Goal: Information Seeking & Learning: Understand process/instructions

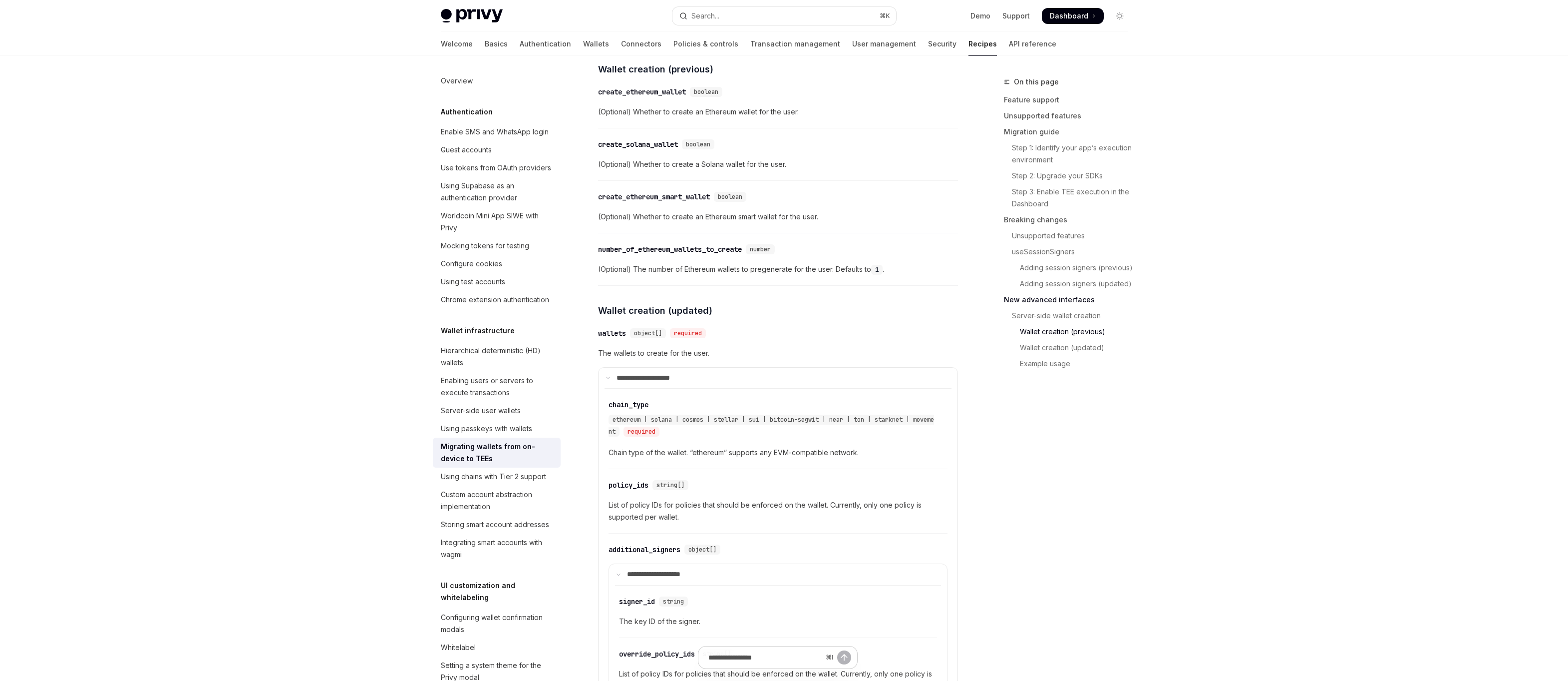
scroll to position [2528, 0]
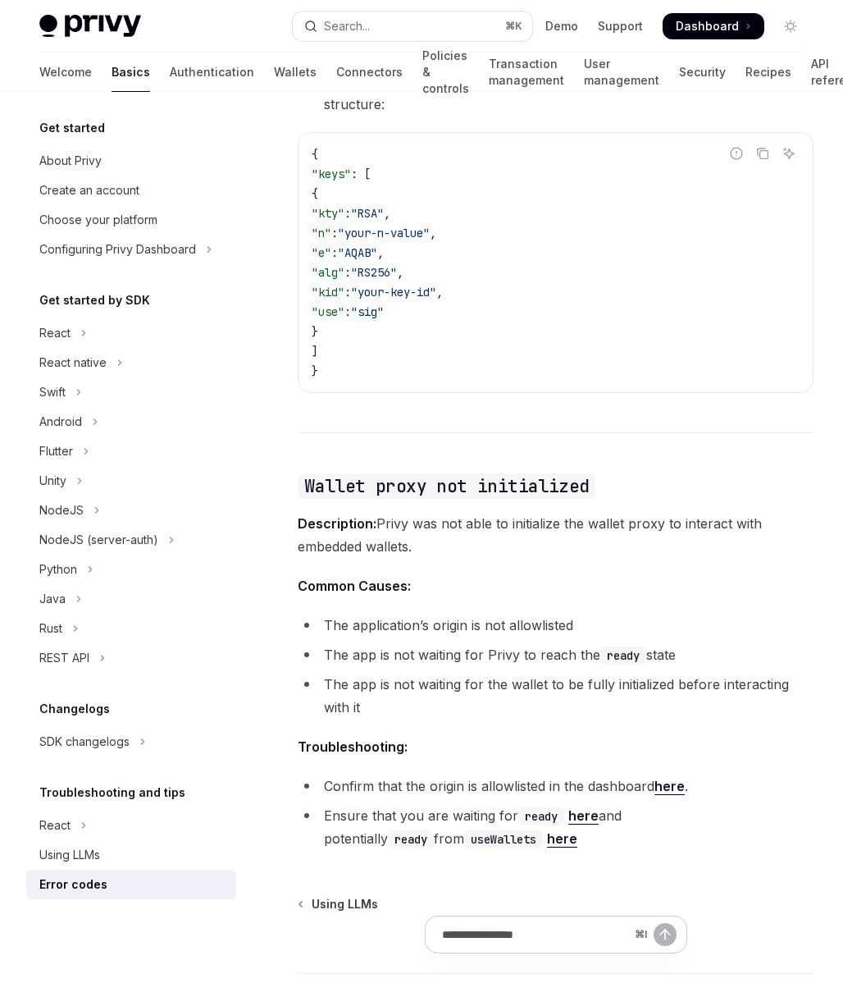
scroll to position [2552, 0]
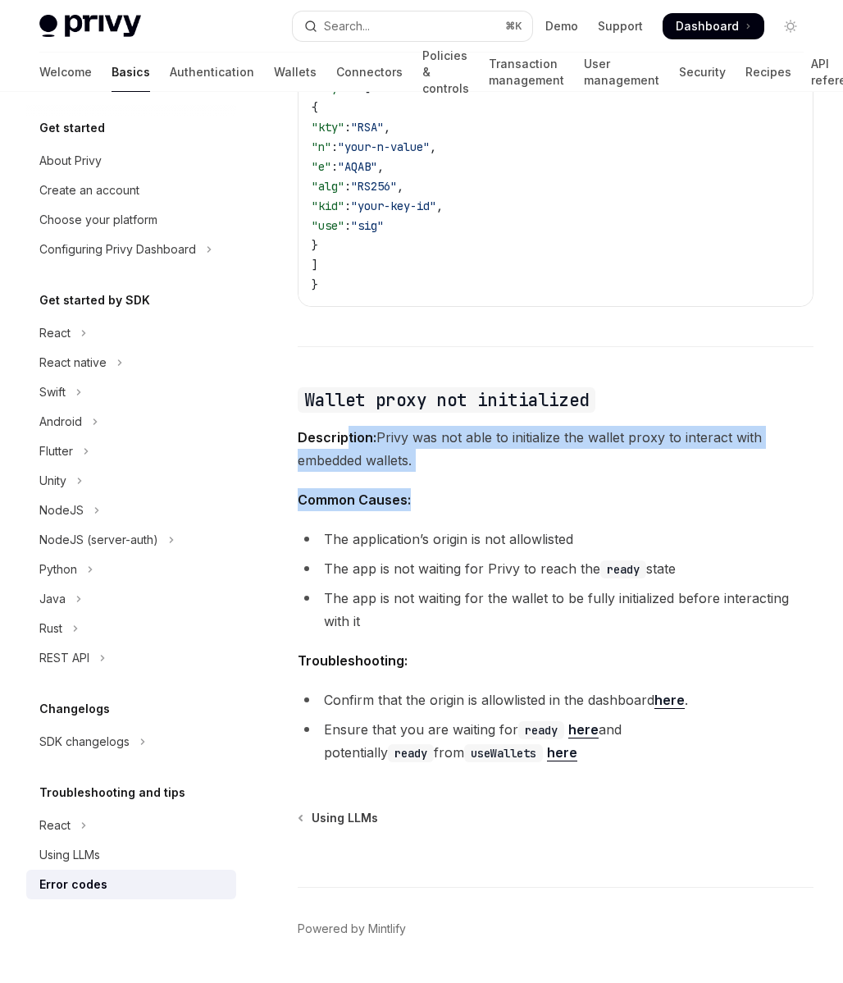
drag, startPoint x: 349, startPoint y: 394, endPoint x: 409, endPoint y: 446, distance: 80.2
click at [409, 491] on strong "Common Causes:" at bounding box center [354, 499] width 113 height 16
drag, startPoint x: 409, startPoint y: 446, endPoint x: 375, endPoint y: 388, distance: 67.7
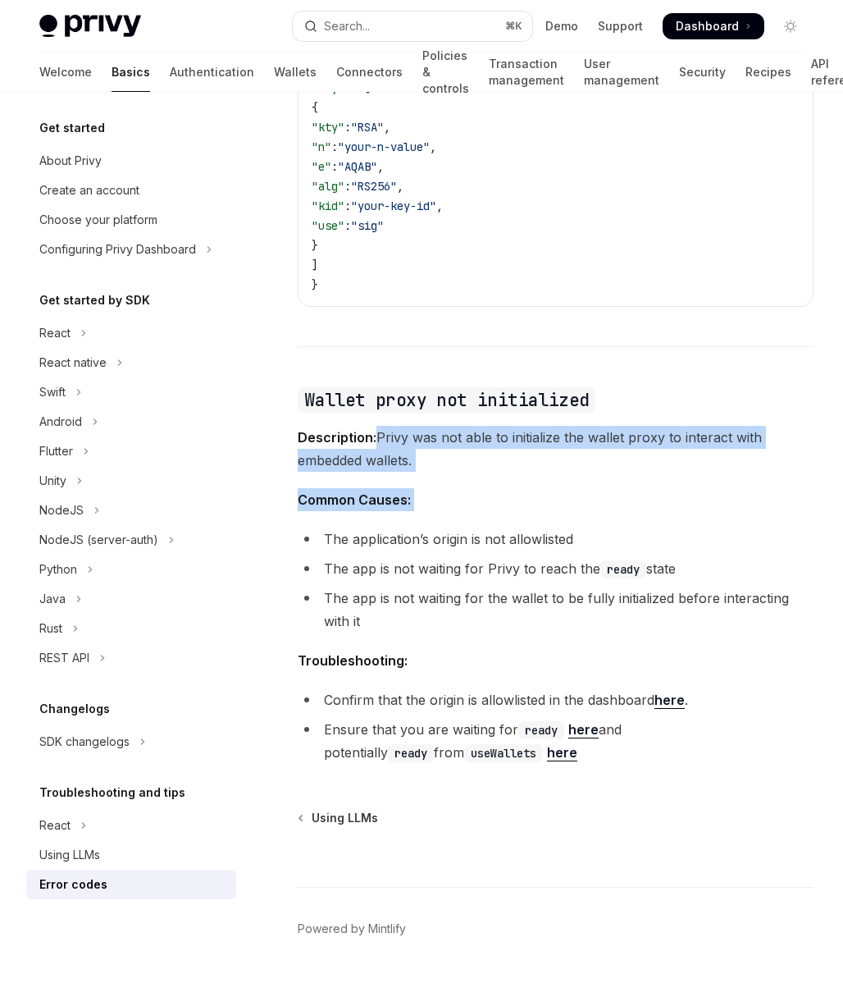
click at [375, 426] on span "Description: Privy was not able to initialize the wallet proxy to interact with…" at bounding box center [556, 449] width 516 height 46
drag, startPoint x: 375, startPoint y: 388, endPoint x: 413, endPoint y: 447, distance: 70.1
click at [413, 488] on span "Common Causes:" at bounding box center [556, 499] width 516 height 23
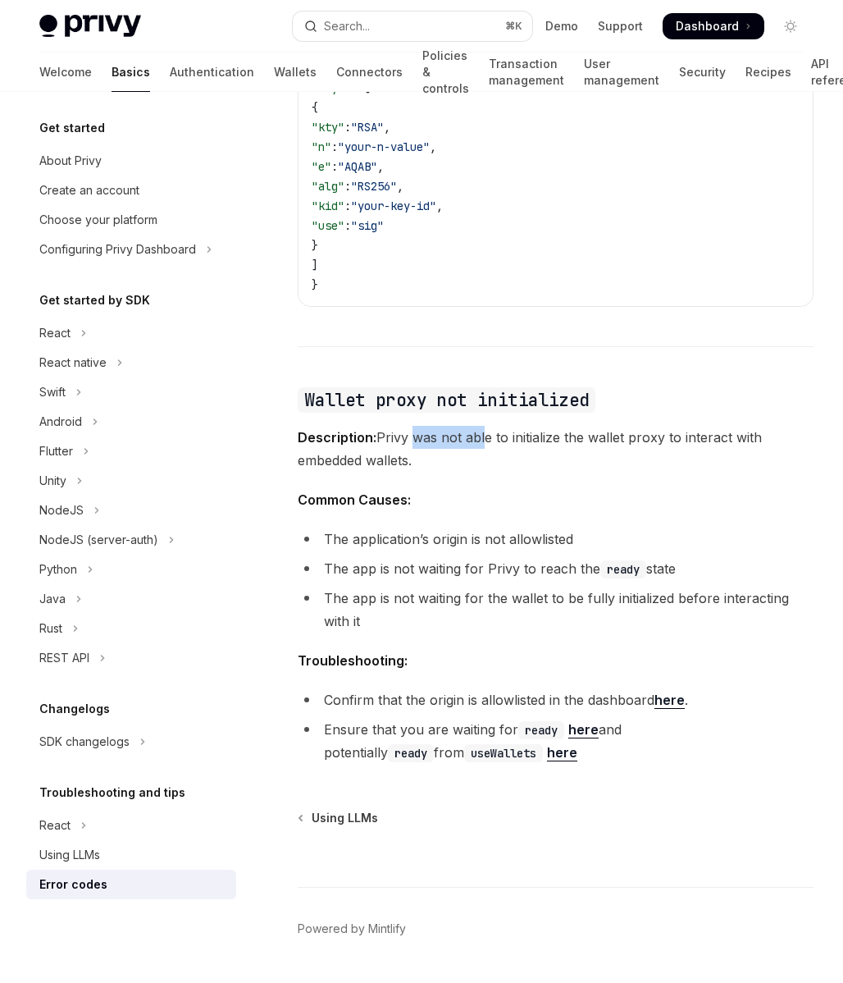
drag, startPoint x: 482, startPoint y: 395, endPoint x: 409, endPoint y: 385, distance: 73.7
click at [409, 426] on span "Description: Privy was not able to initialize the wallet proxy to interact with…" at bounding box center [556, 449] width 516 height 46
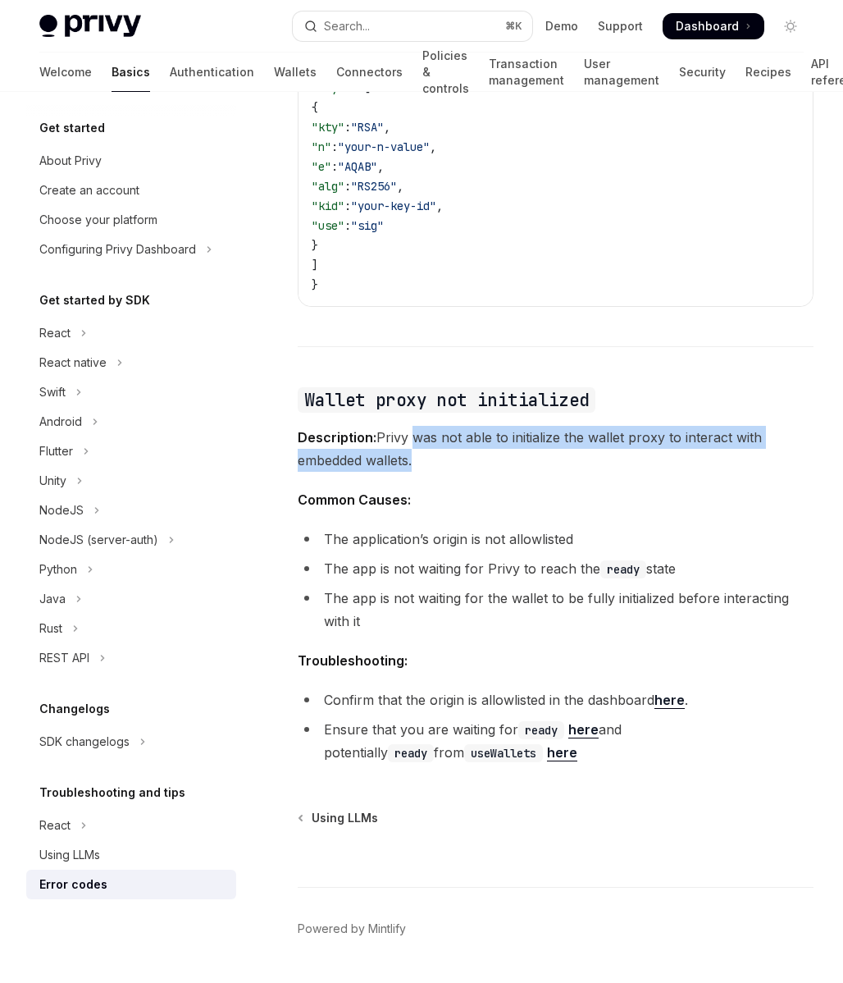
drag, startPoint x: 409, startPoint y: 385, endPoint x: 431, endPoint y: 420, distance: 40.5
click at [431, 426] on span "Description: Privy was not able to initialize the wallet proxy to interact with…" at bounding box center [556, 449] width 516 height 46
drag, startPoint x: 431, startPoint y: 421, endPoint x: 409, endPoint y: 397, distance: 32.5
click at [409, 426] on span "Description: Privy was not able to initialize the wallet proxy to interact with…" at bounding box center [556, 449] width 516 height 46
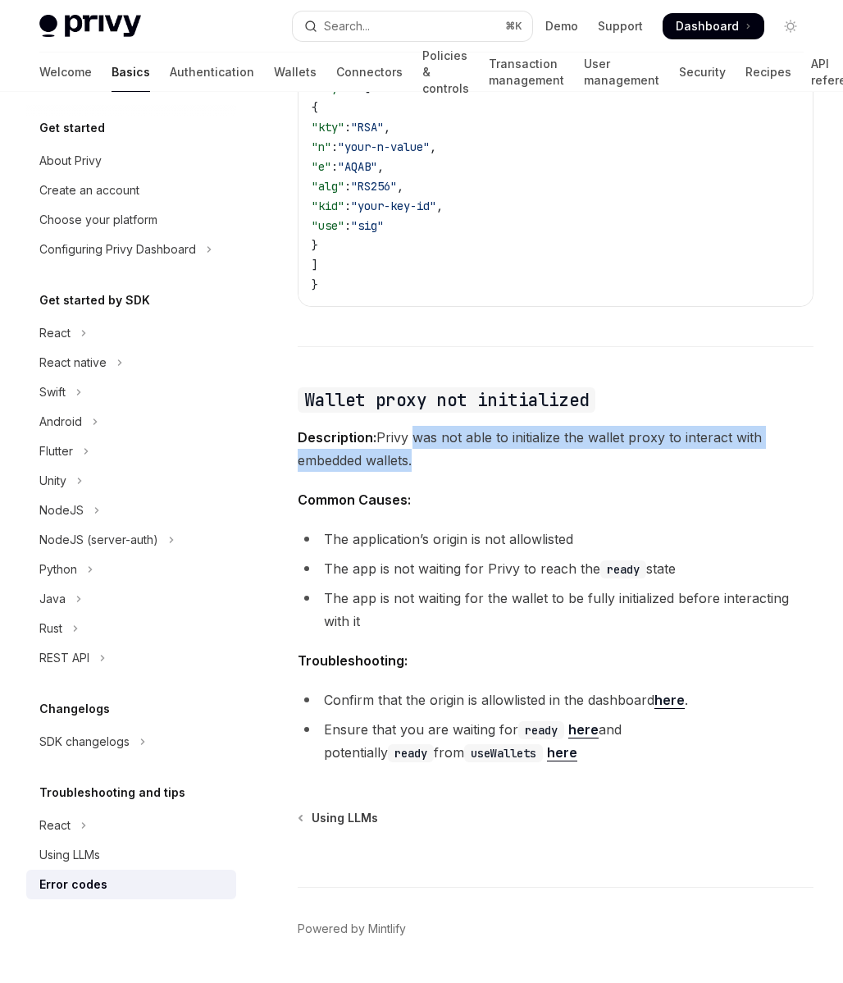
click at [409, 426] on span "Description: Privy was not able to initialize the wallet proxy to interact with…" at bounding box center [556, 449] width 516 height 46
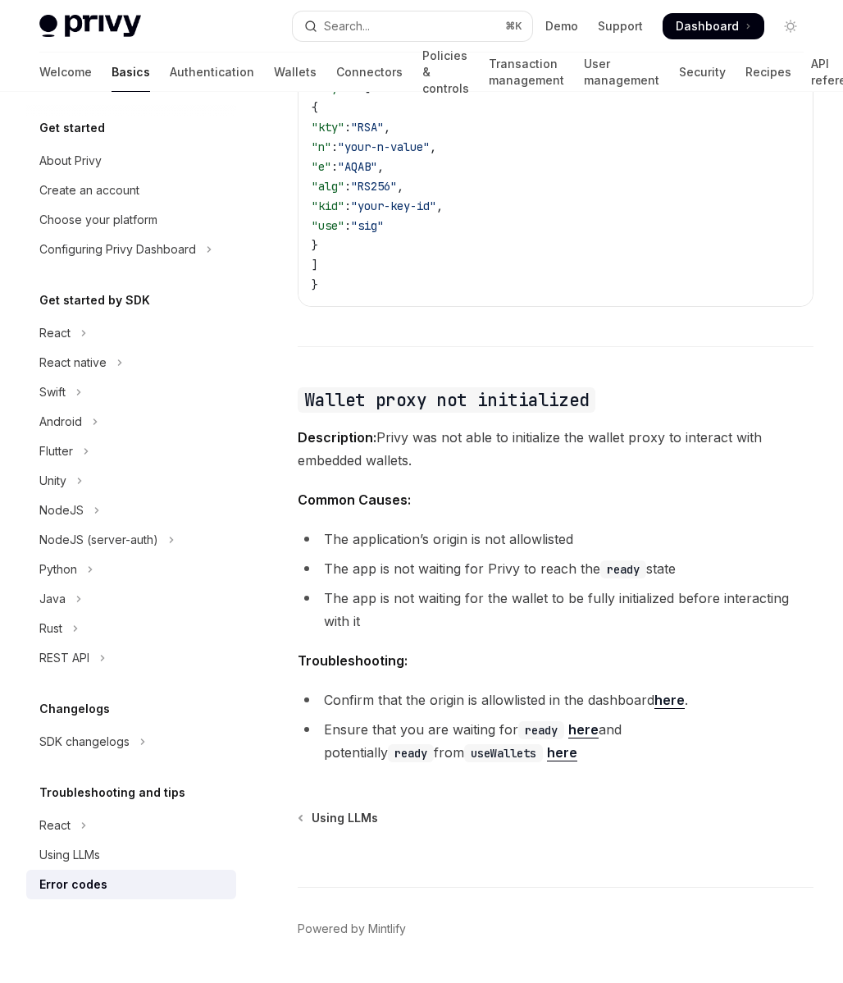
drag, startPoint x: 409, startPoint y: 397, endPoint x: 413, endPoint y: 413, distance: 16.7
click at [413, 426] on span "Description: Privy was not able to initialize the wallet proxy to interact with…" at bounding box center [556, 449] width 516 height 46
drag, startPoint x: 413, startPoint y: 413, endPoint x: 407, endPoint y: 402, distance: 12.8
click at [407, 426] on span "Description: Privy was not able to initialize the wallet proxy to interact with…" at bounding box center [556, 449] width 516 height 46
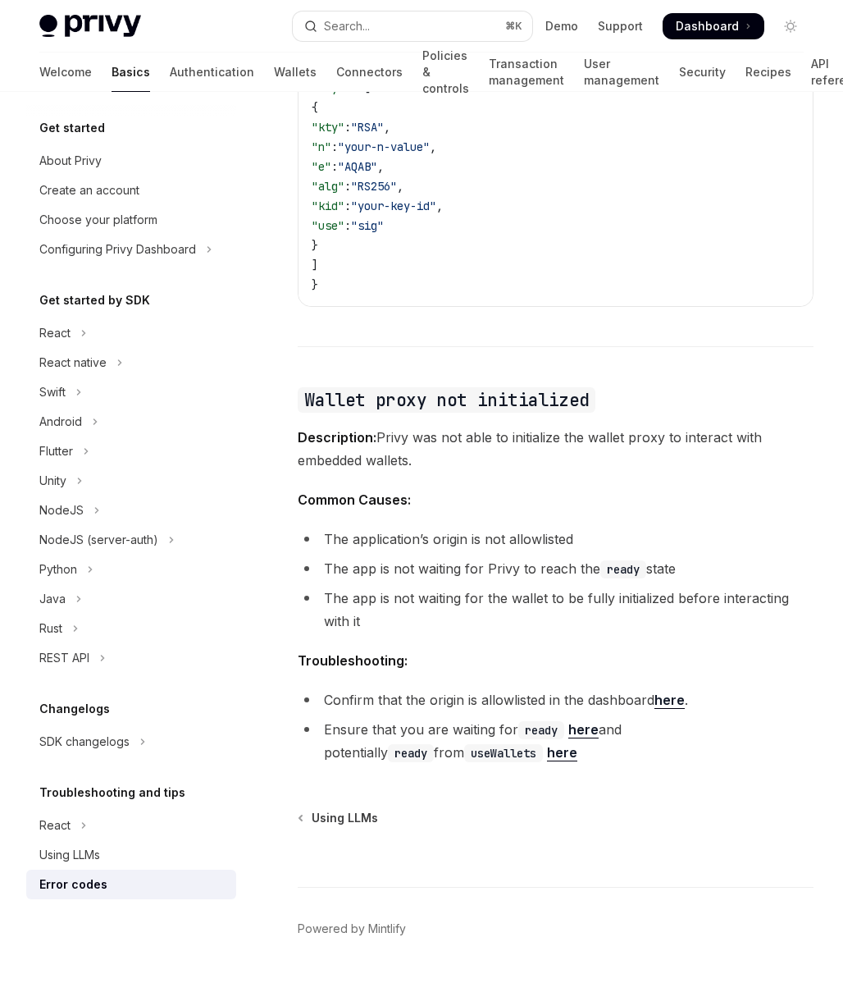
click at [407, 426] on span "Description: Privy was not able to initialize the wallet proxy to interact with…" at bounding box center [556, 449] width 516 height 46
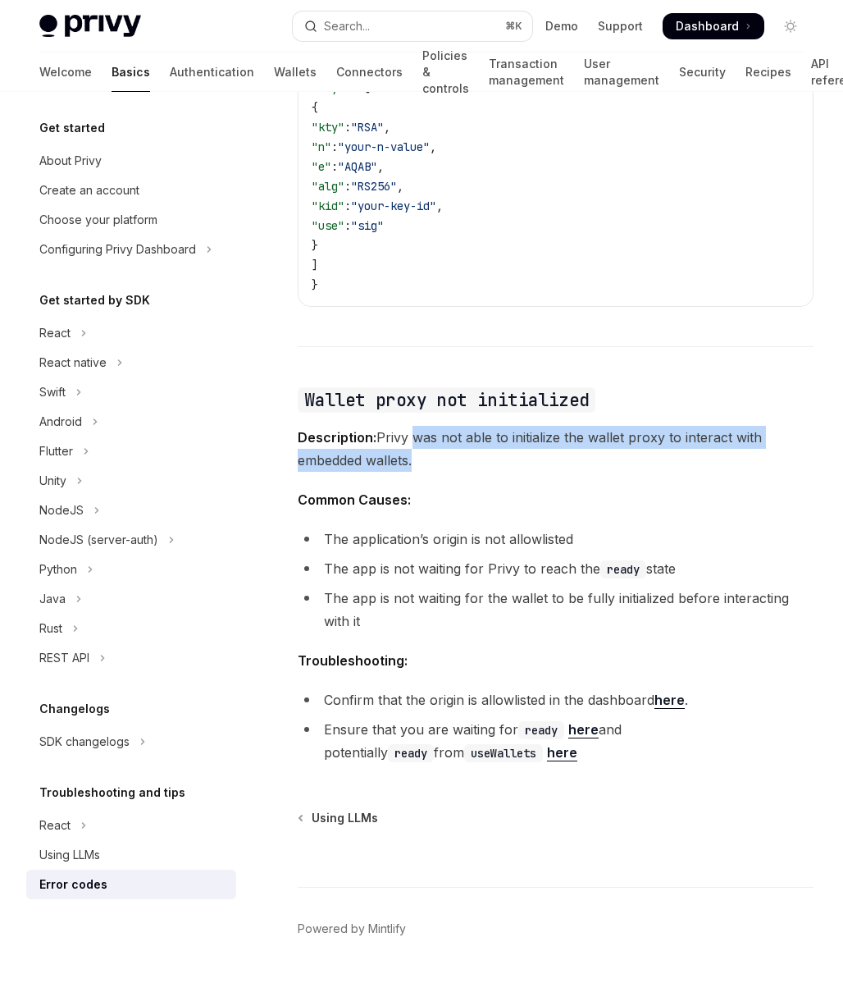
drag, startPoint x: 407, startPoint y: 402, endPoint x: 416, endPoint y: 422, distance: 21.7
click at [416, 426] on span "Description: Privy was not able to initialize the wallet proxy to interact with…" at bounding box center [556, 449] width 516 height 46
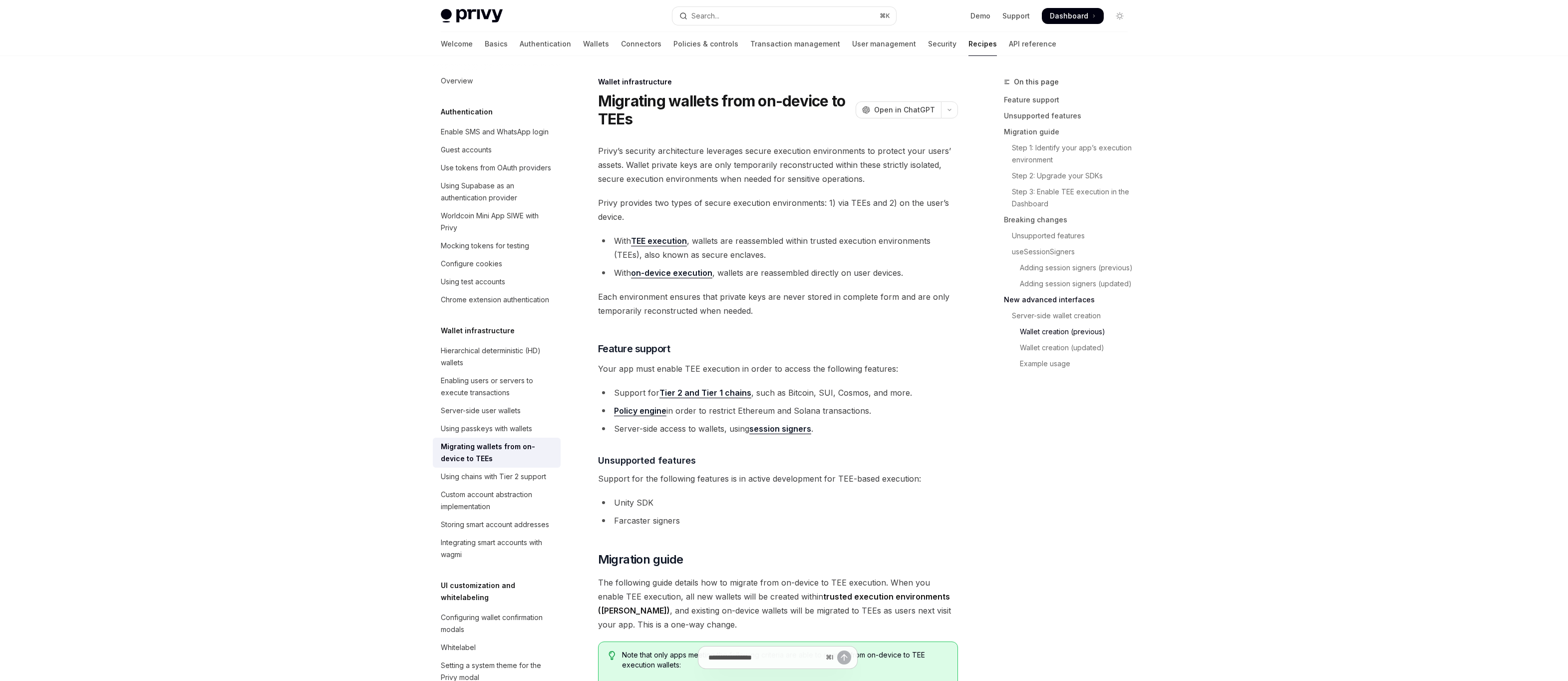
scroll to position [2528, 0]
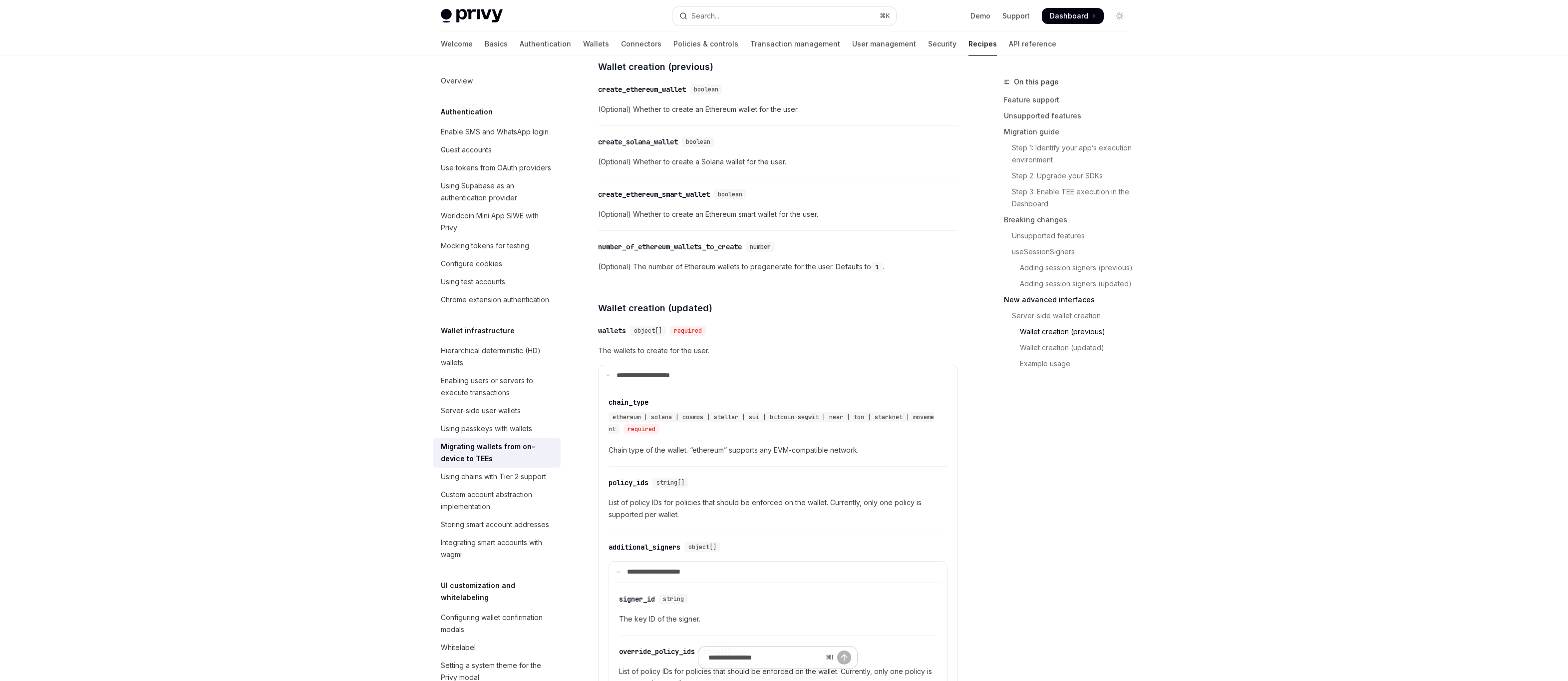
click at [968, 44] on link "Recipes" at bounding box center [982, 43] width 29 height 24
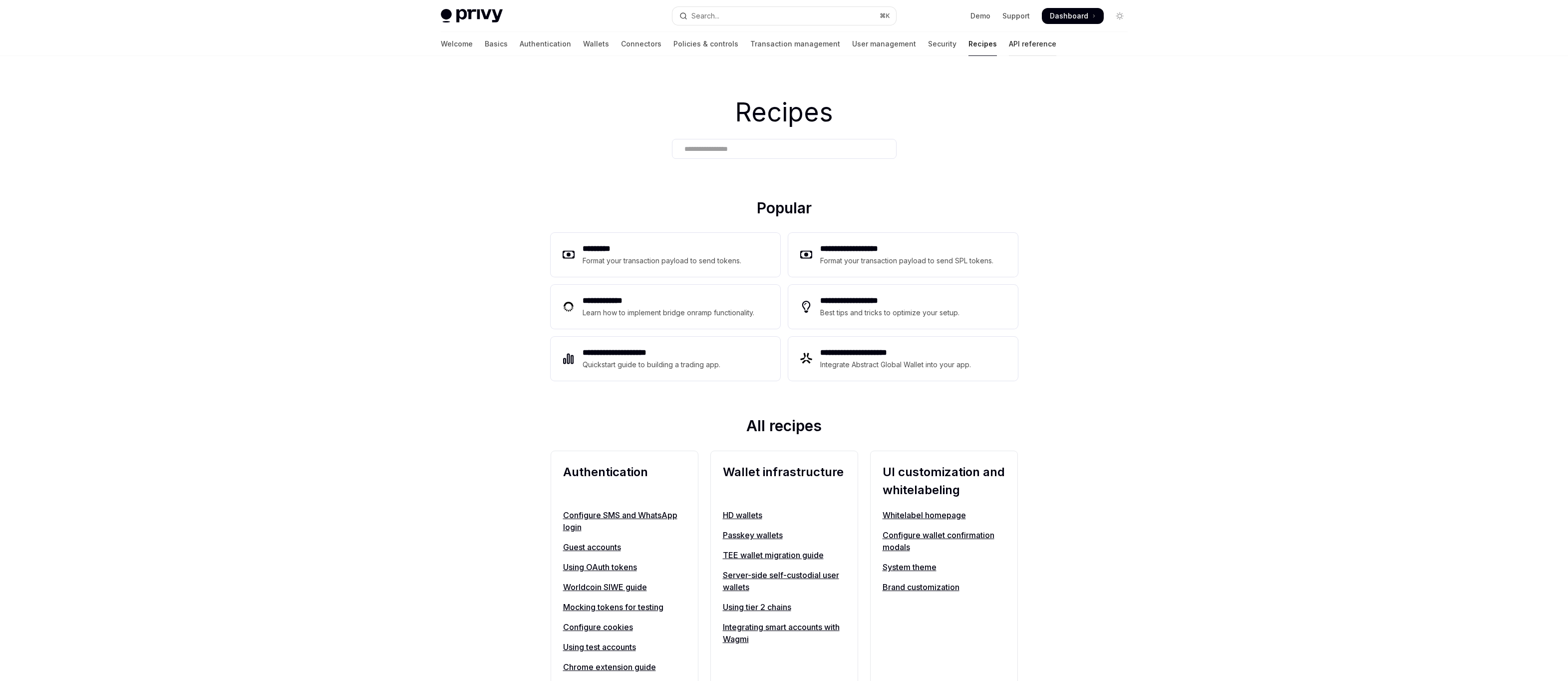
click at [1009, 43] on link "API reference" at bounding box center [1032, 43] width 47 height 24
type textarea "*"
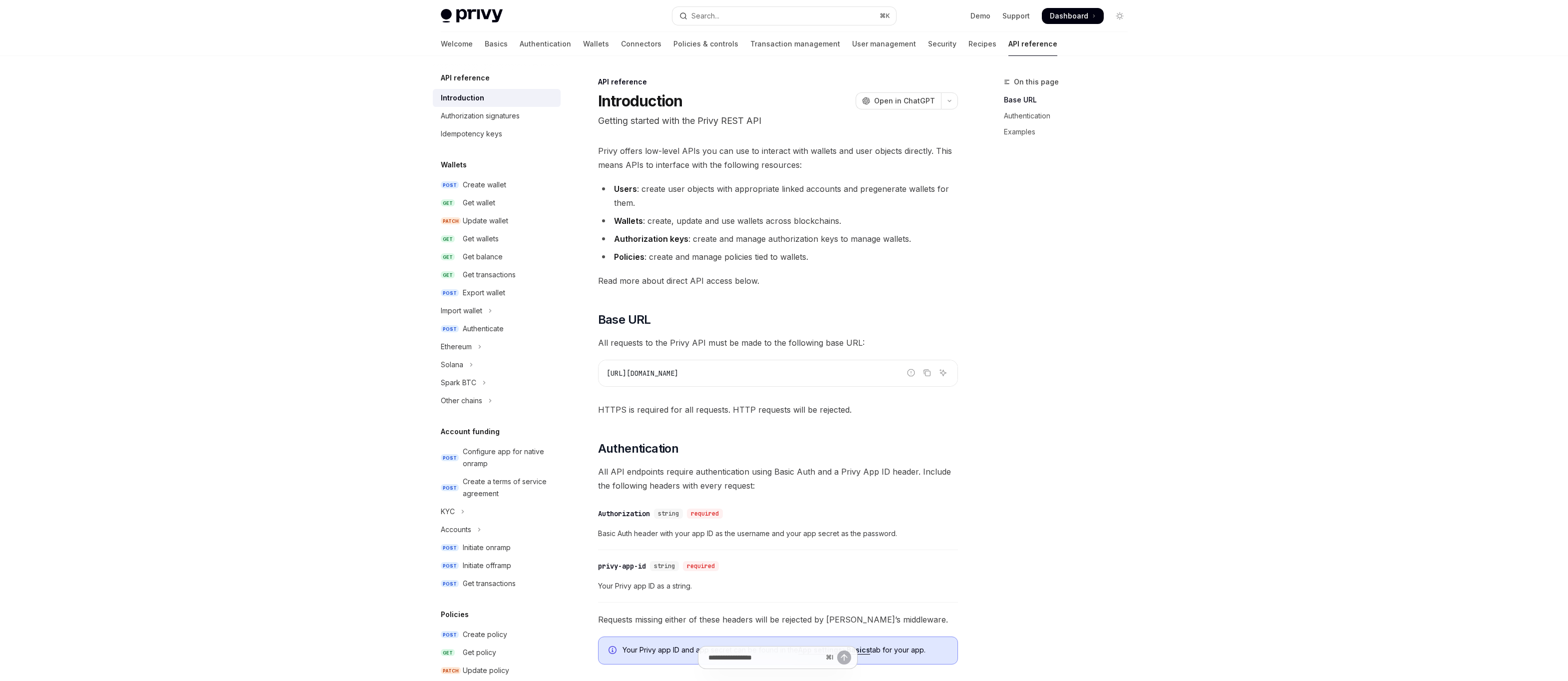
scroll to position [369, 0]
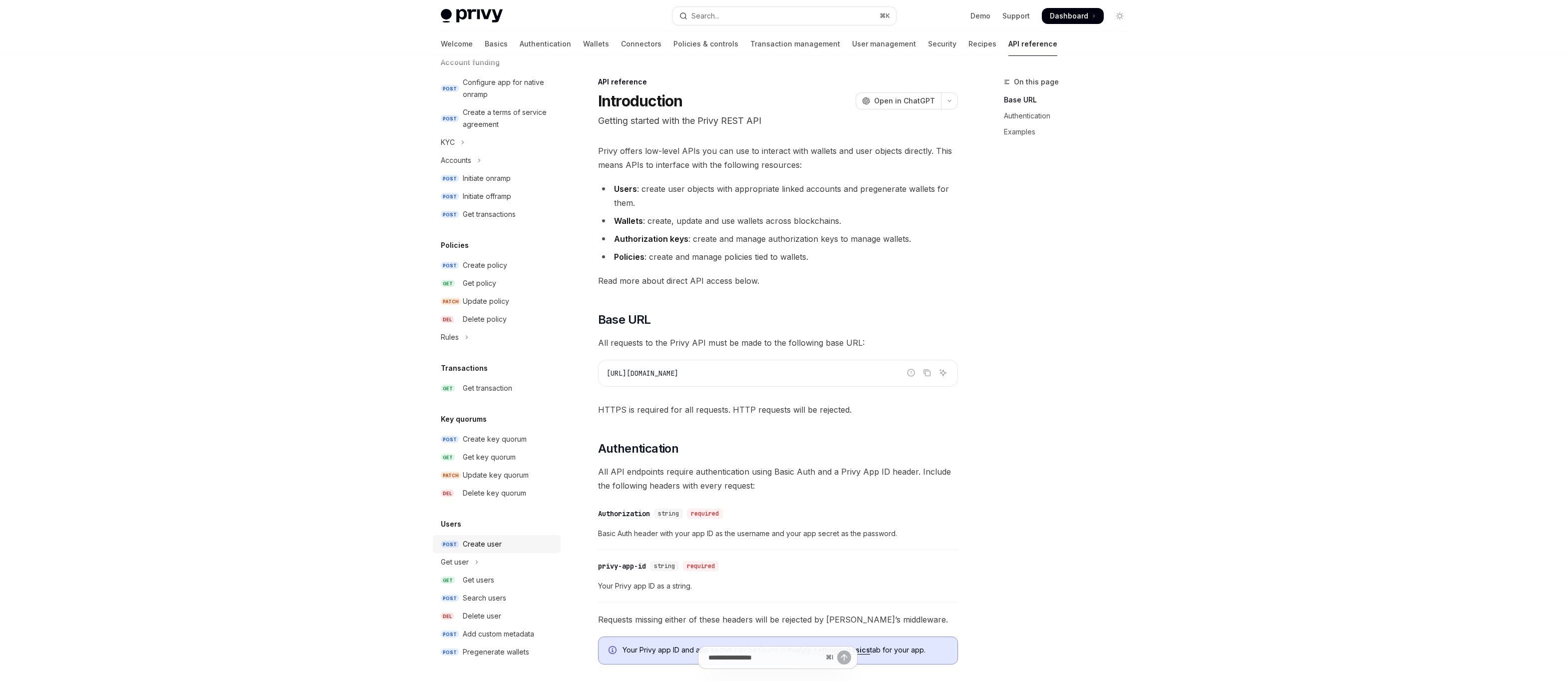
click at [483, 545] on div "Create user" at bounding box center [482, 544] width 39 height 12
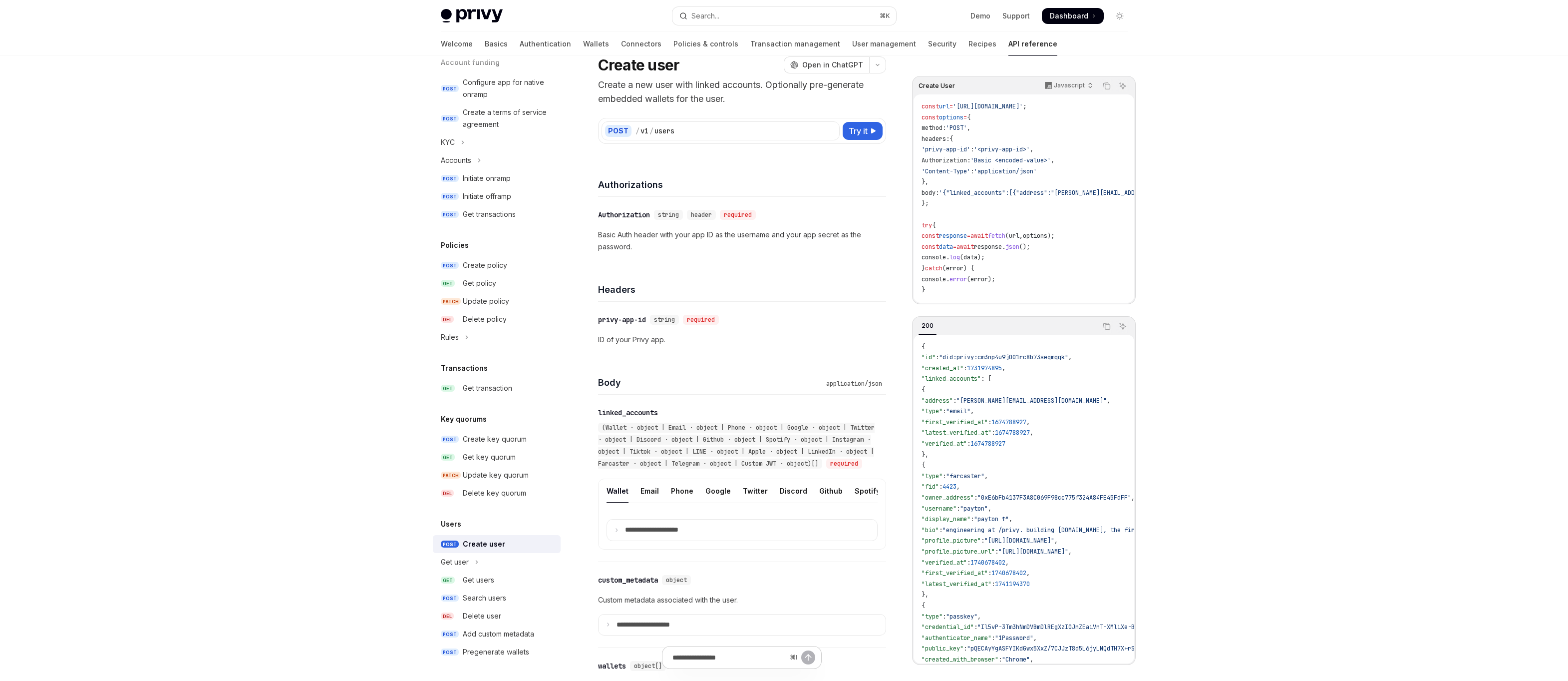
scroll to position [118, 0]
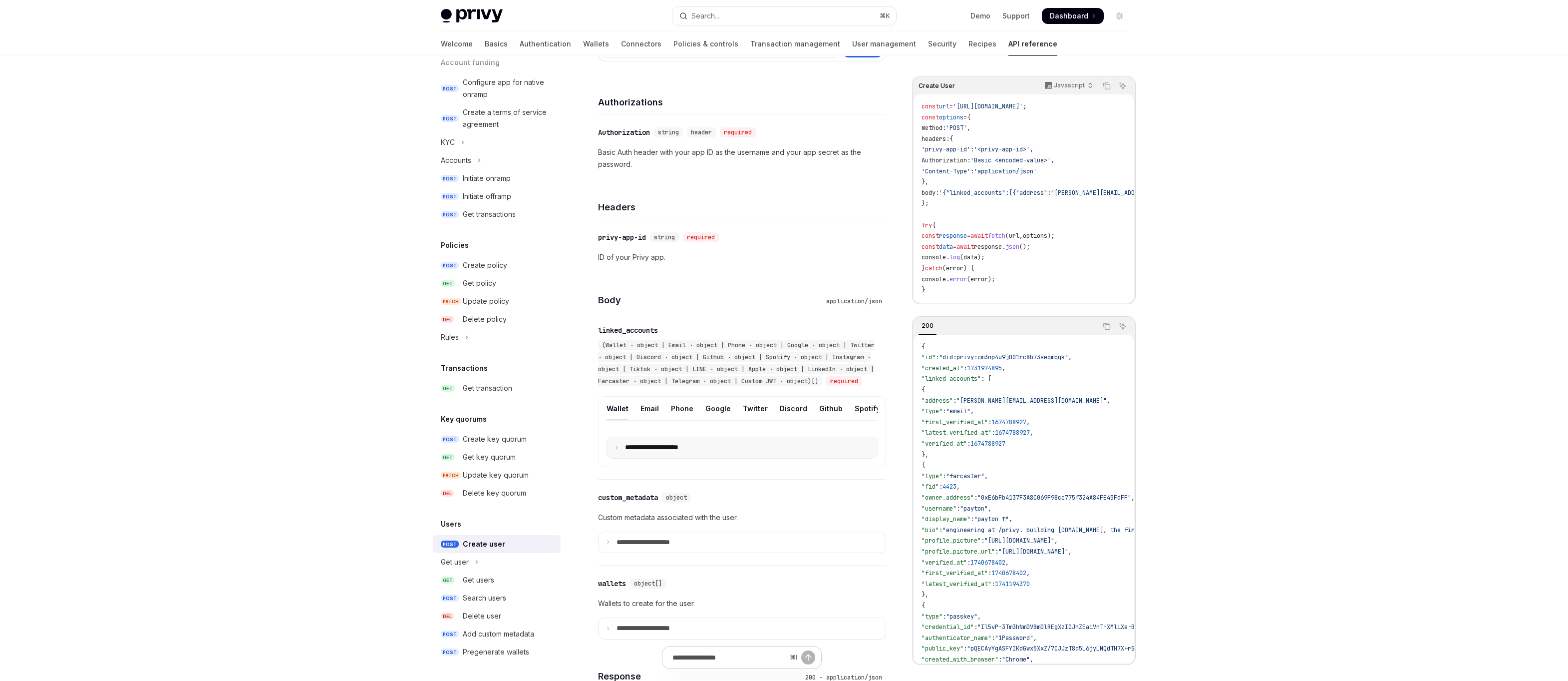
click at [656, 452] on p "**********" at bounding box center [660, 447] width 69 height 9
click at [656, 452] on p "**********" at bounding box center [658, 447] width 66 height 9
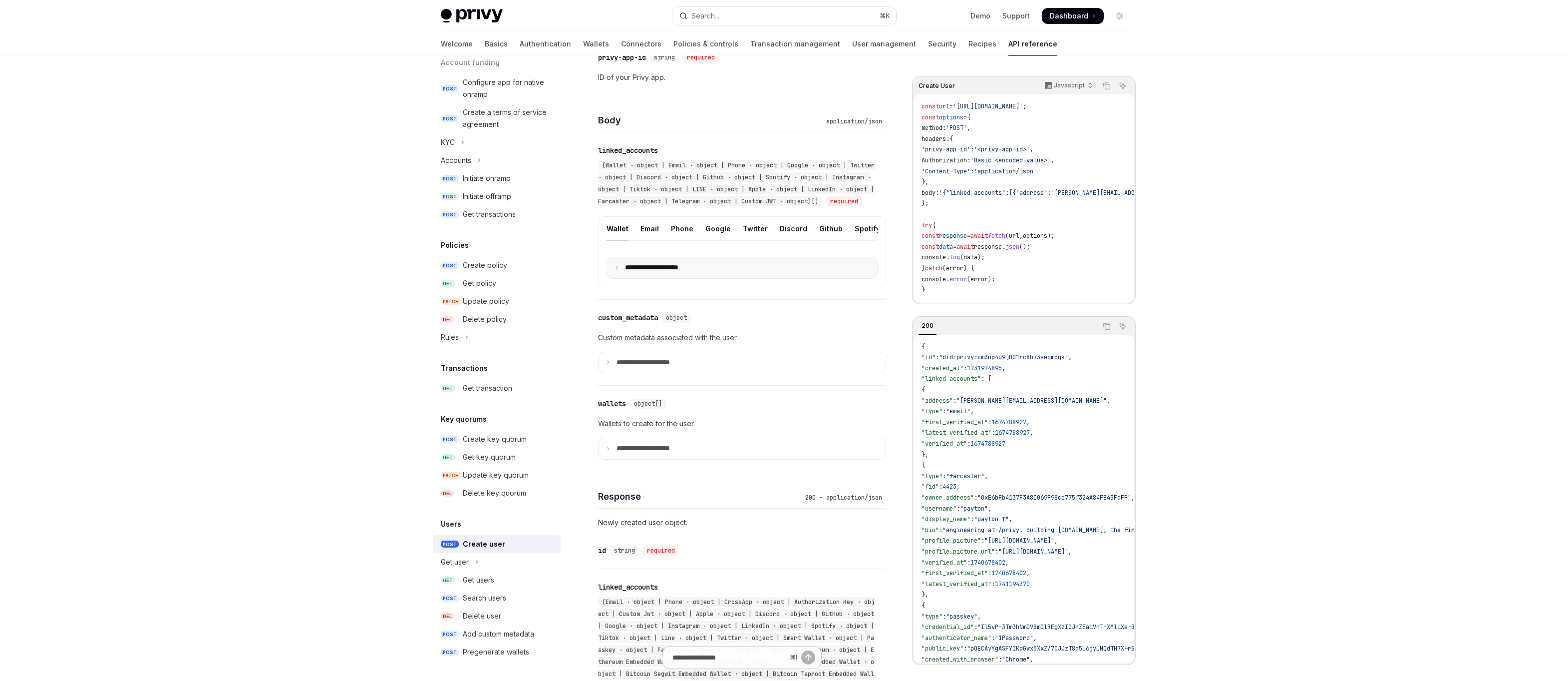
scroll to position [454, 0]
